Goal: Transaction & Acquisition: Purchase product/service

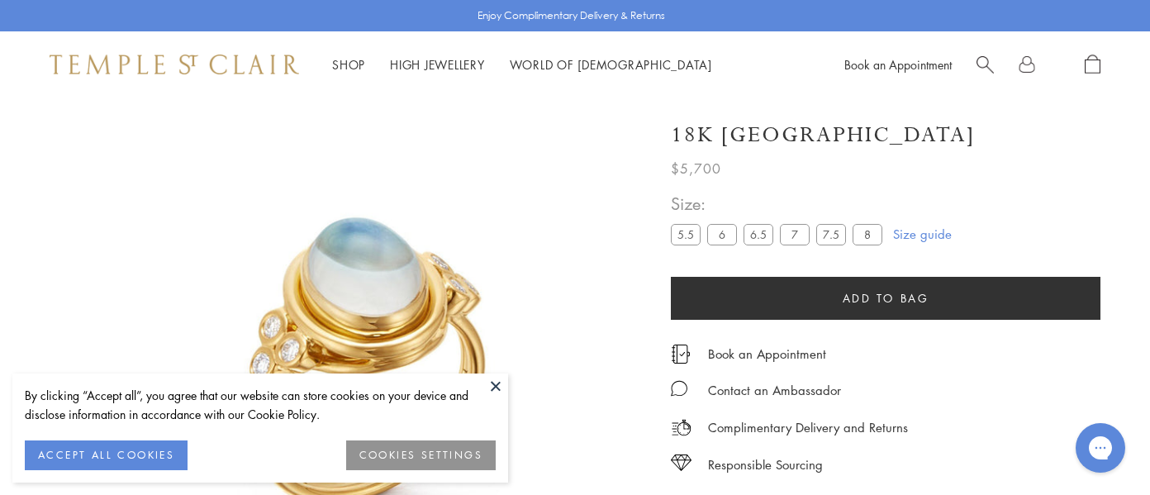
scroll to position [97, 0]
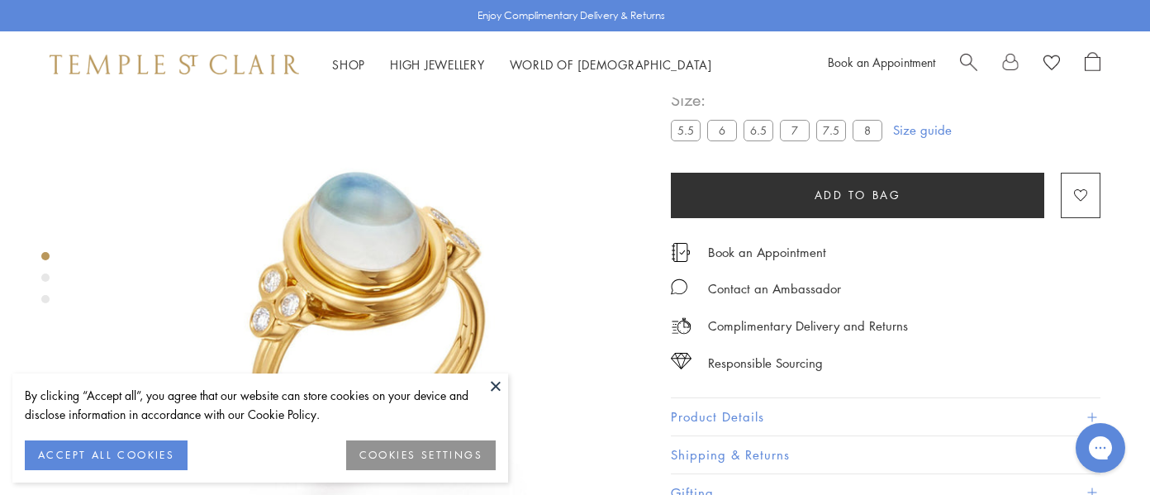
click at [502, 389] on button at bounding box center [495, 385] width 25 height 25
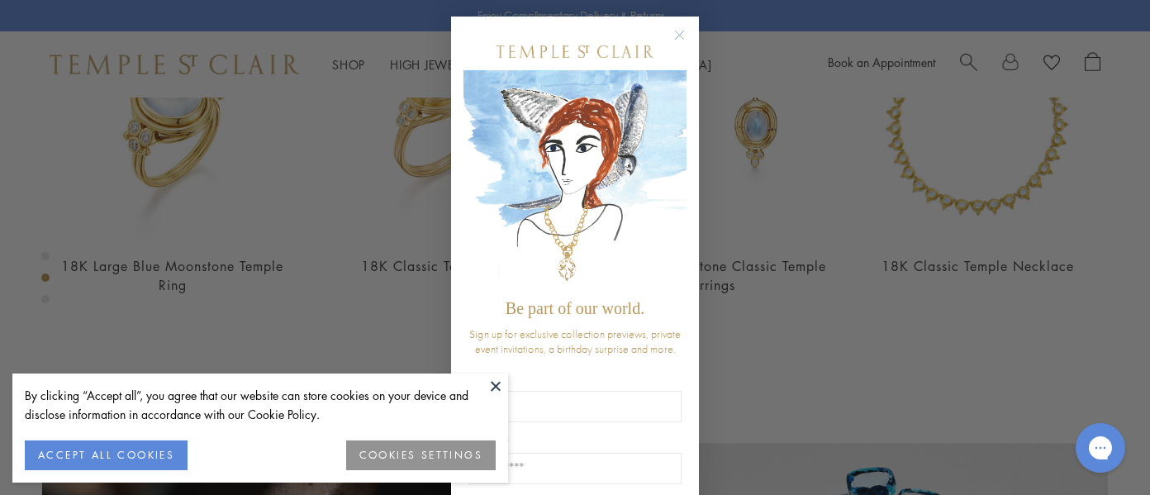
scroll to position [677, 0]
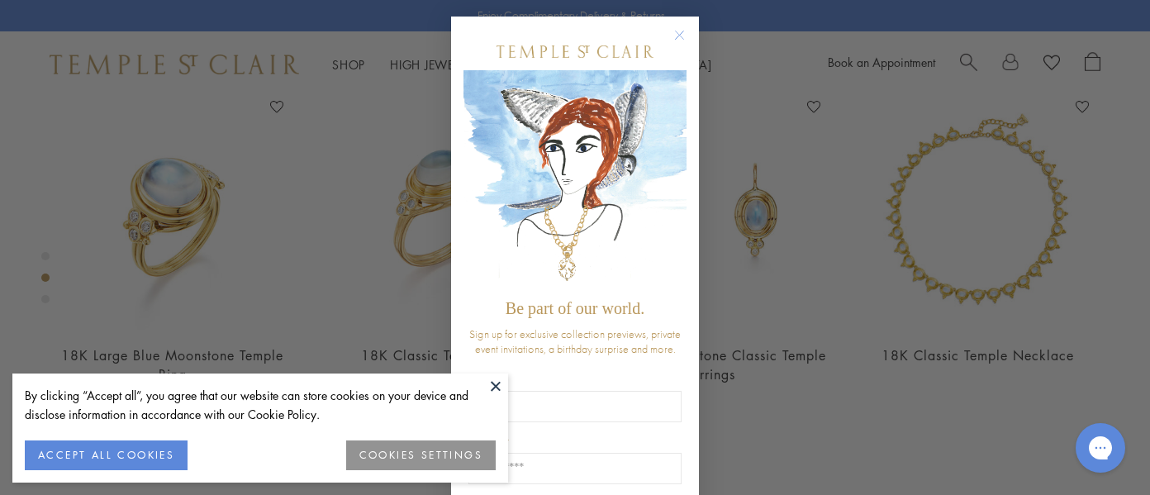
click at [674, 34] on circle "Close dialog" at bounding box center [680, 36] width 20 height 20
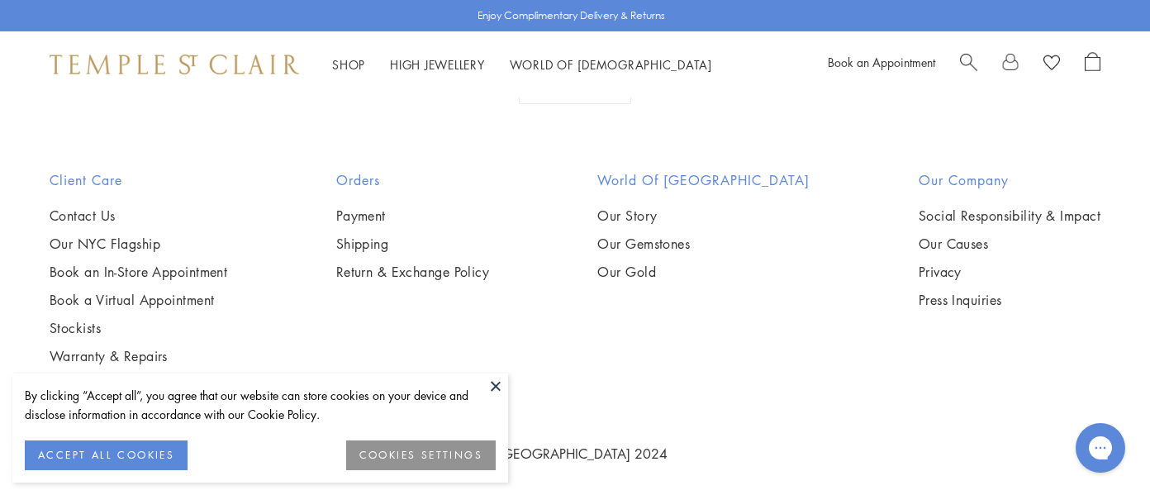
scroll to position [1785, 0]
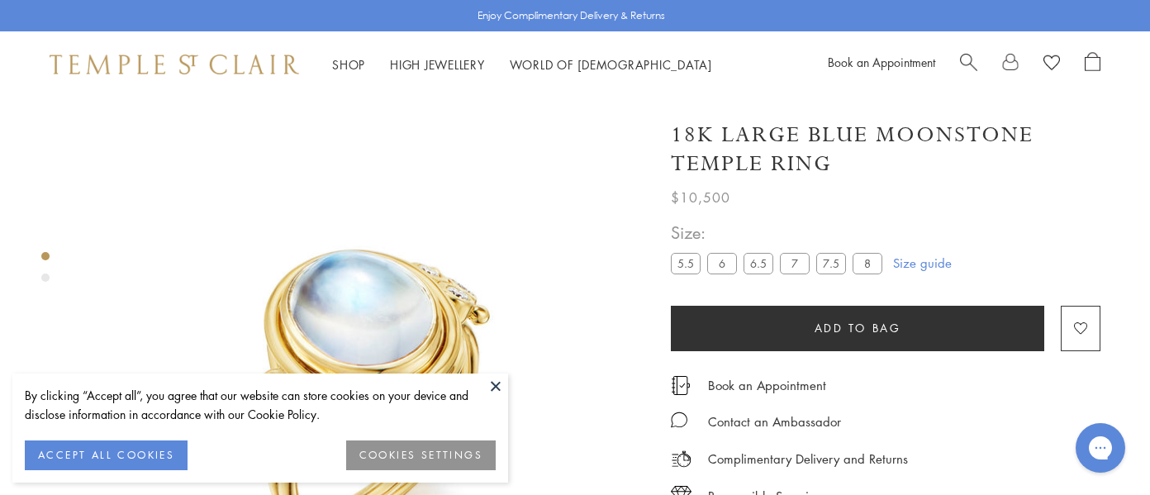
click at [964, 62] on span "Search" at bounding box center [968, 60] width 17 height 17
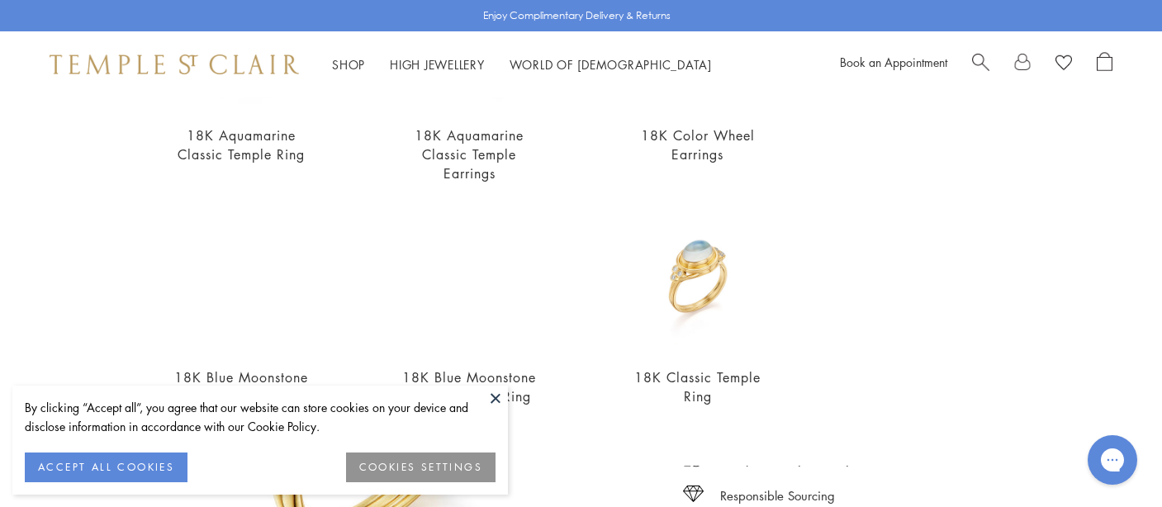
scroll to position [350, 0]
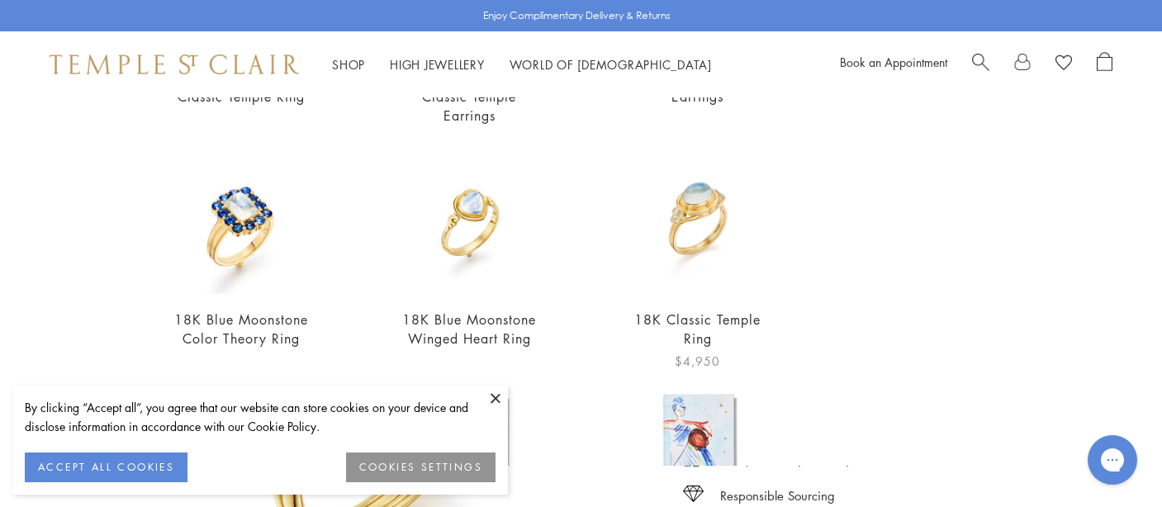
type input "**********"
click at [677, 206] on img at bounding box center [697, 220] width 145 height 145
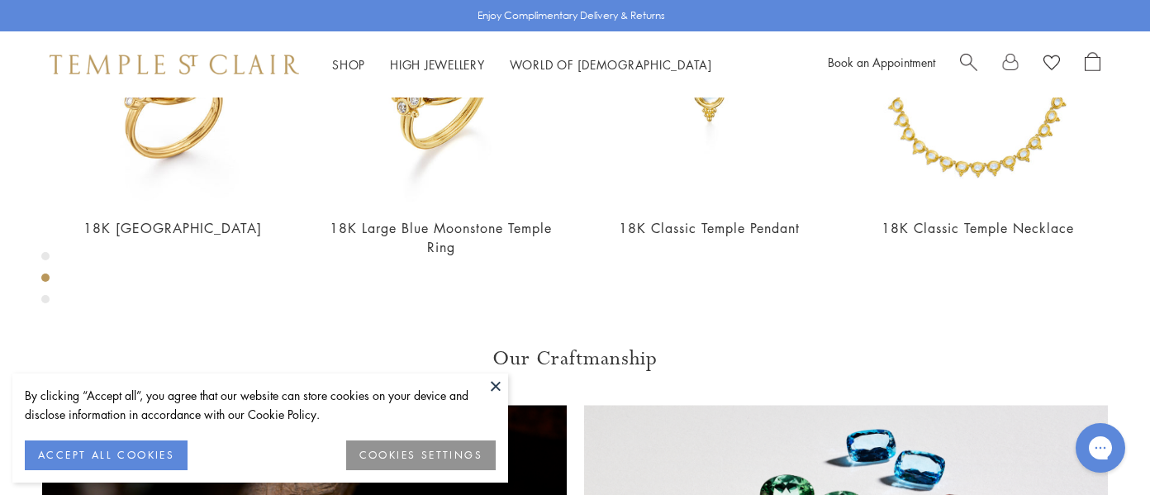
scroll to position [809, 0]
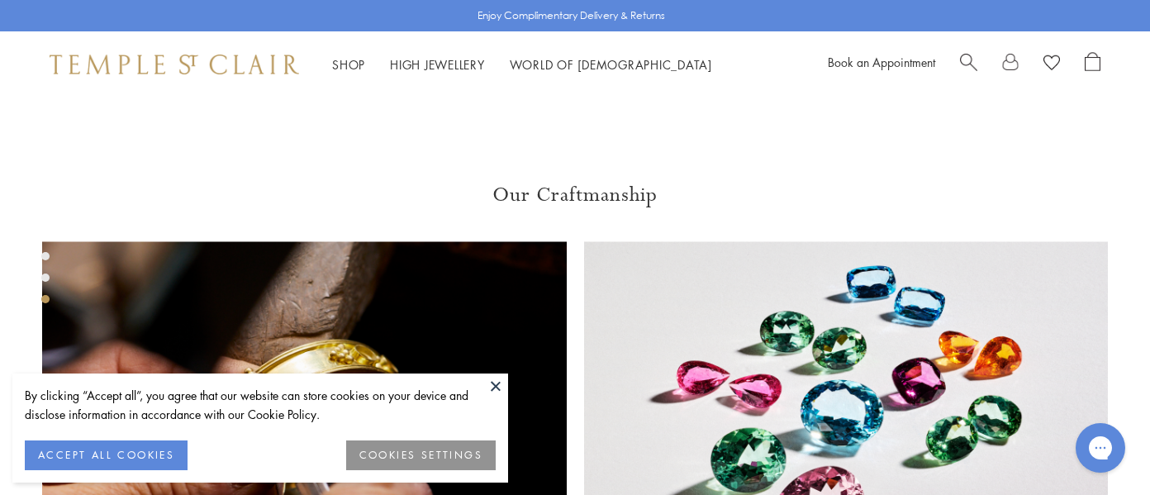
scroll to position [1363, 0]
